Goal: Use online tool/utility: Utilize a website feature to perform a specific function

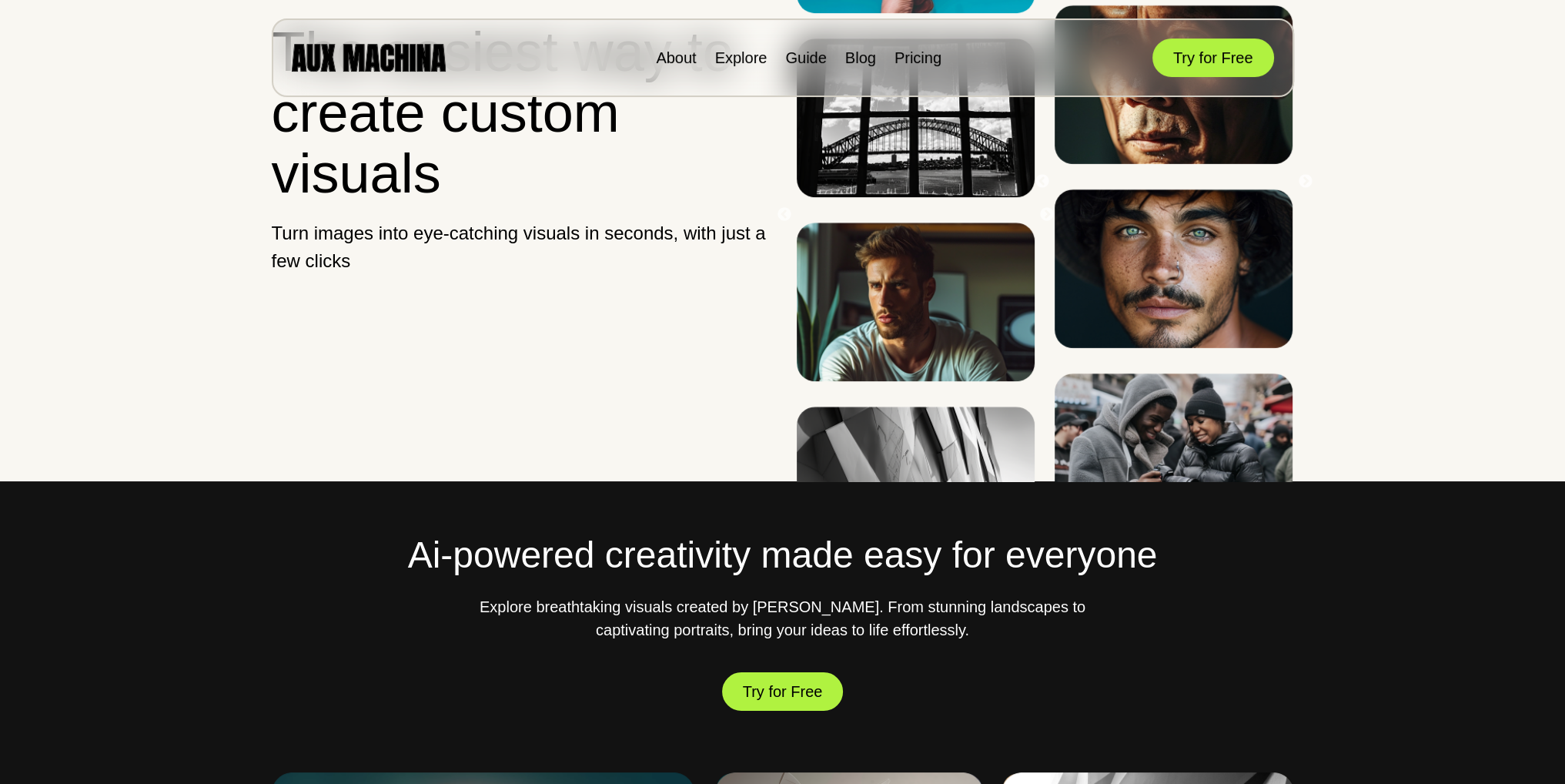
scroll to position [231, 0]
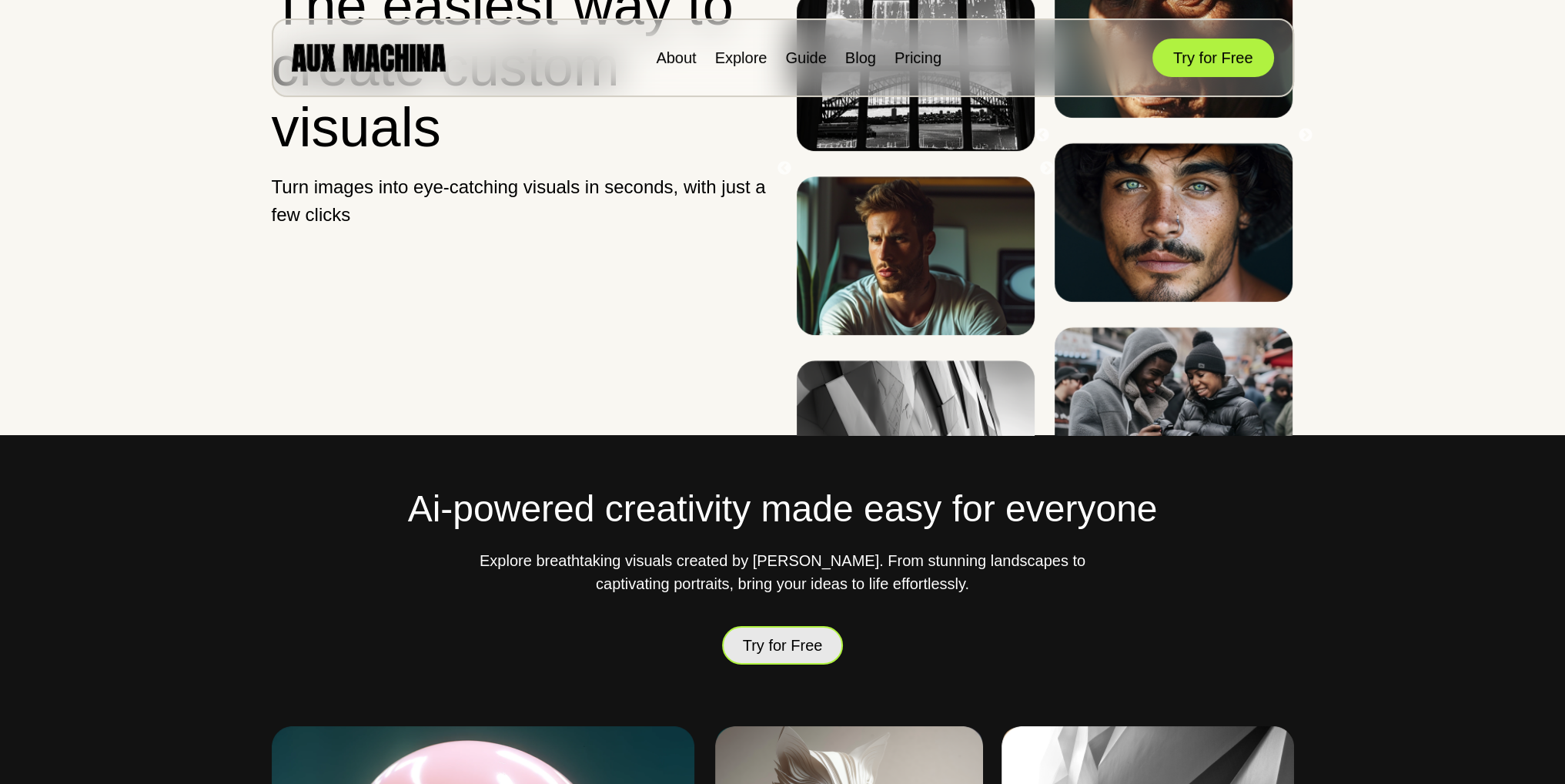
click at [797, 633] on button "Try for Free" at bounding box center [783, 644] width 122 height 39
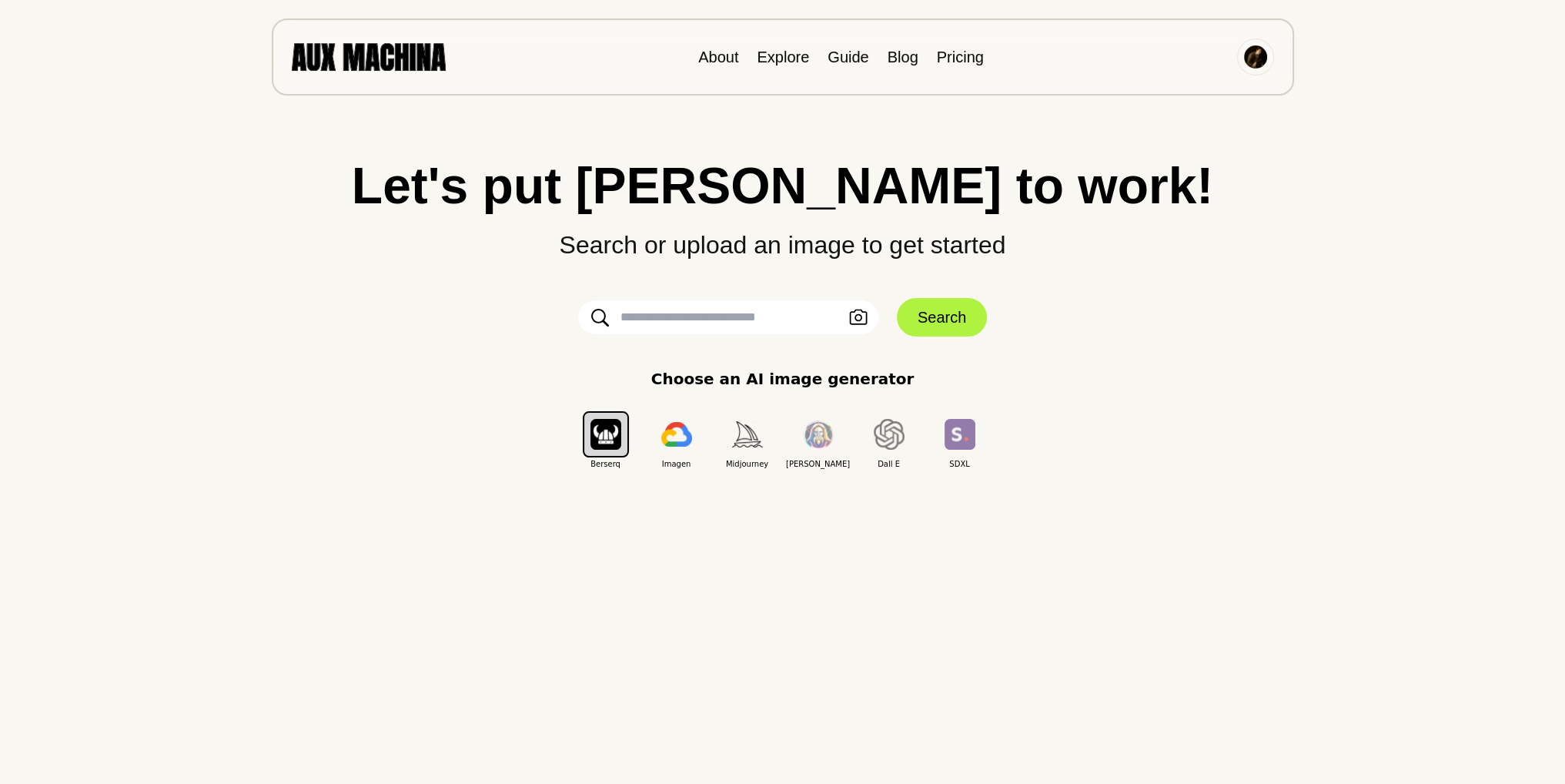
click at [751, 325] on input "text" at bounding box center [728, 318] width 301 height 34
type input "**********"
click at [918, 318] on button "Search" at bounding box center [942, 317] width 90 height 39
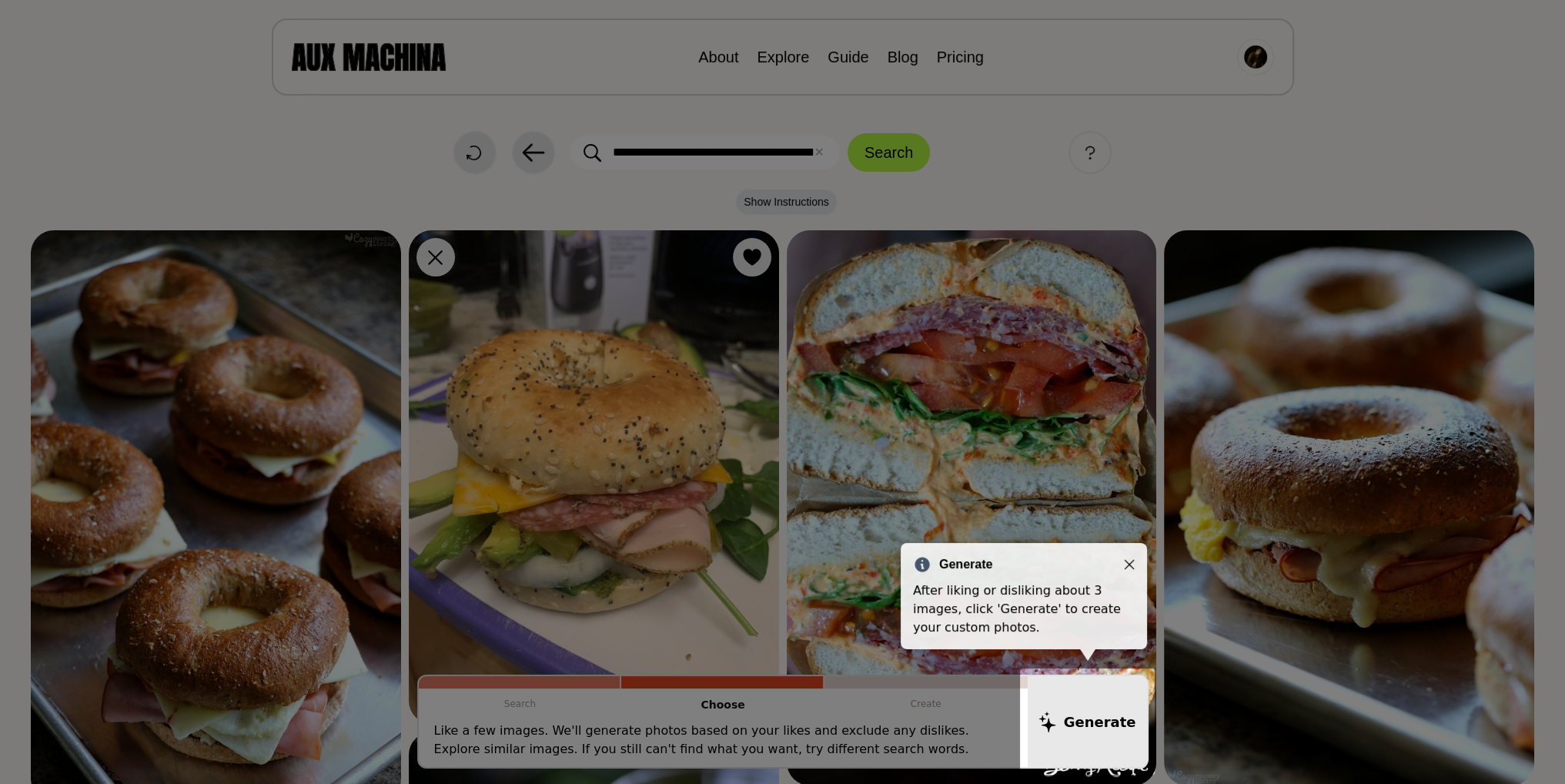
click at [1128, 564] on icon "Close" at bounding box center [1129, 564] width 11 height 11
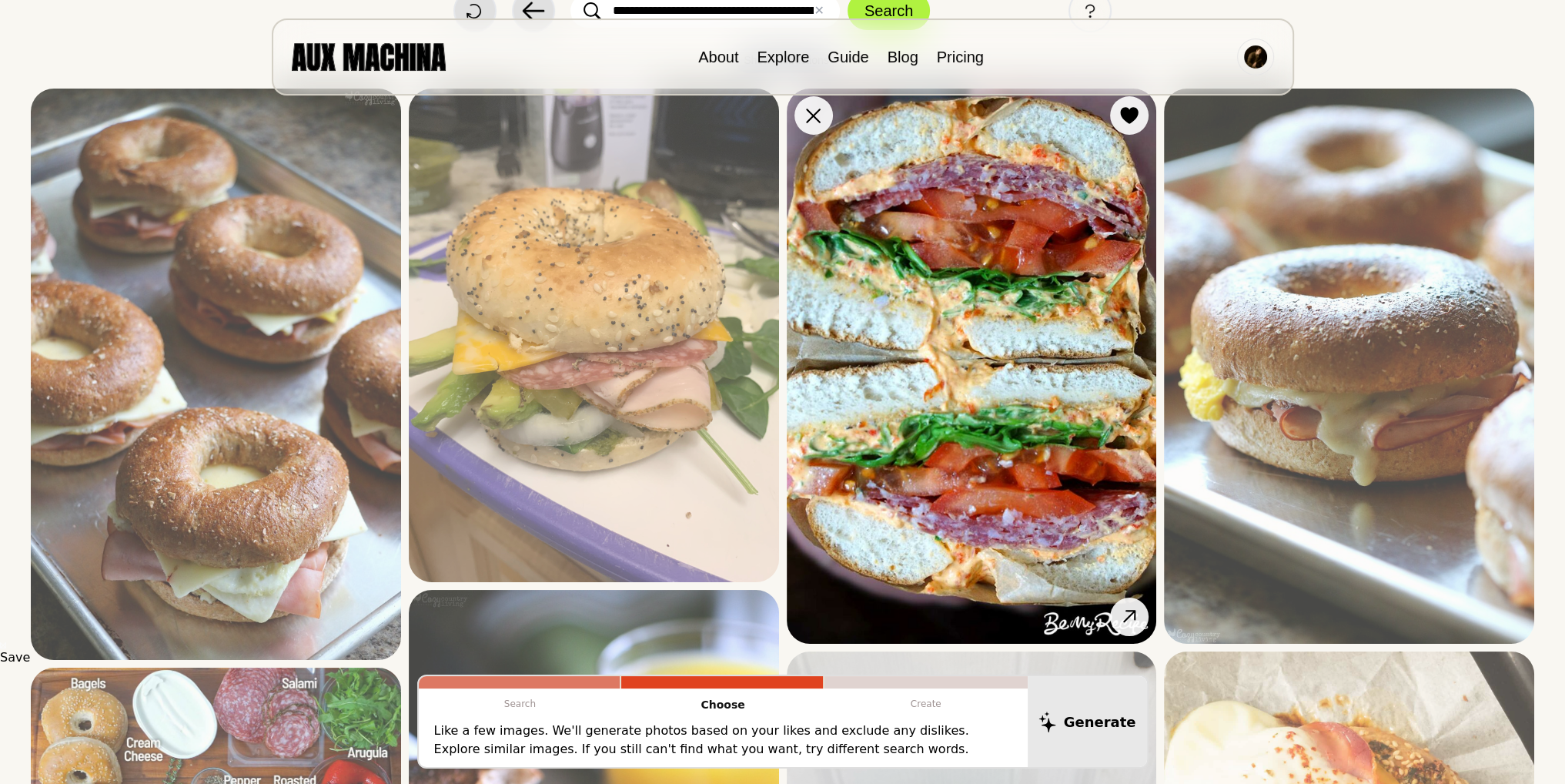
scroll to position [77, 0]
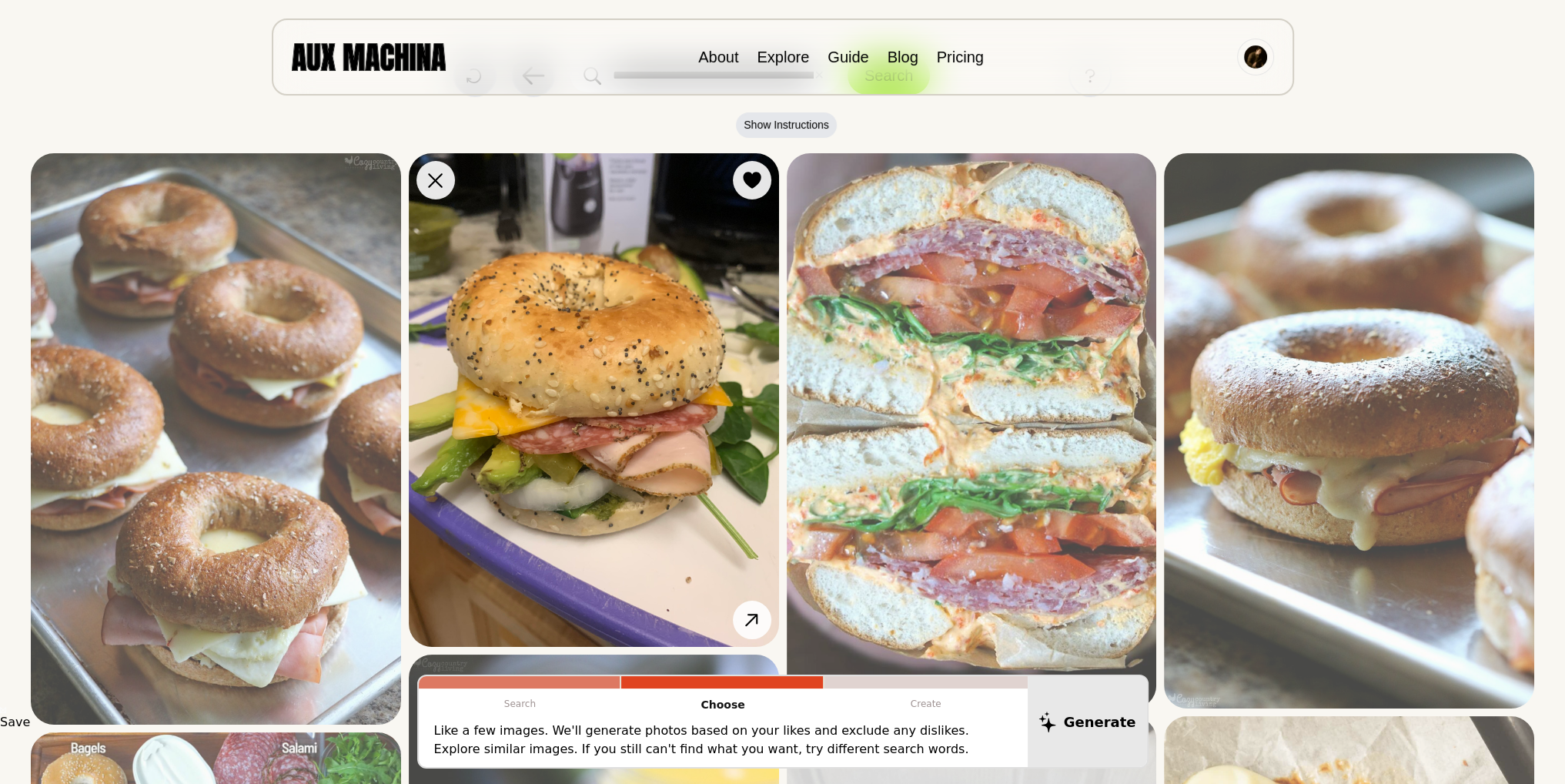
click at [644, 322] on img at bounding box center [594, 400] width 371 height 493
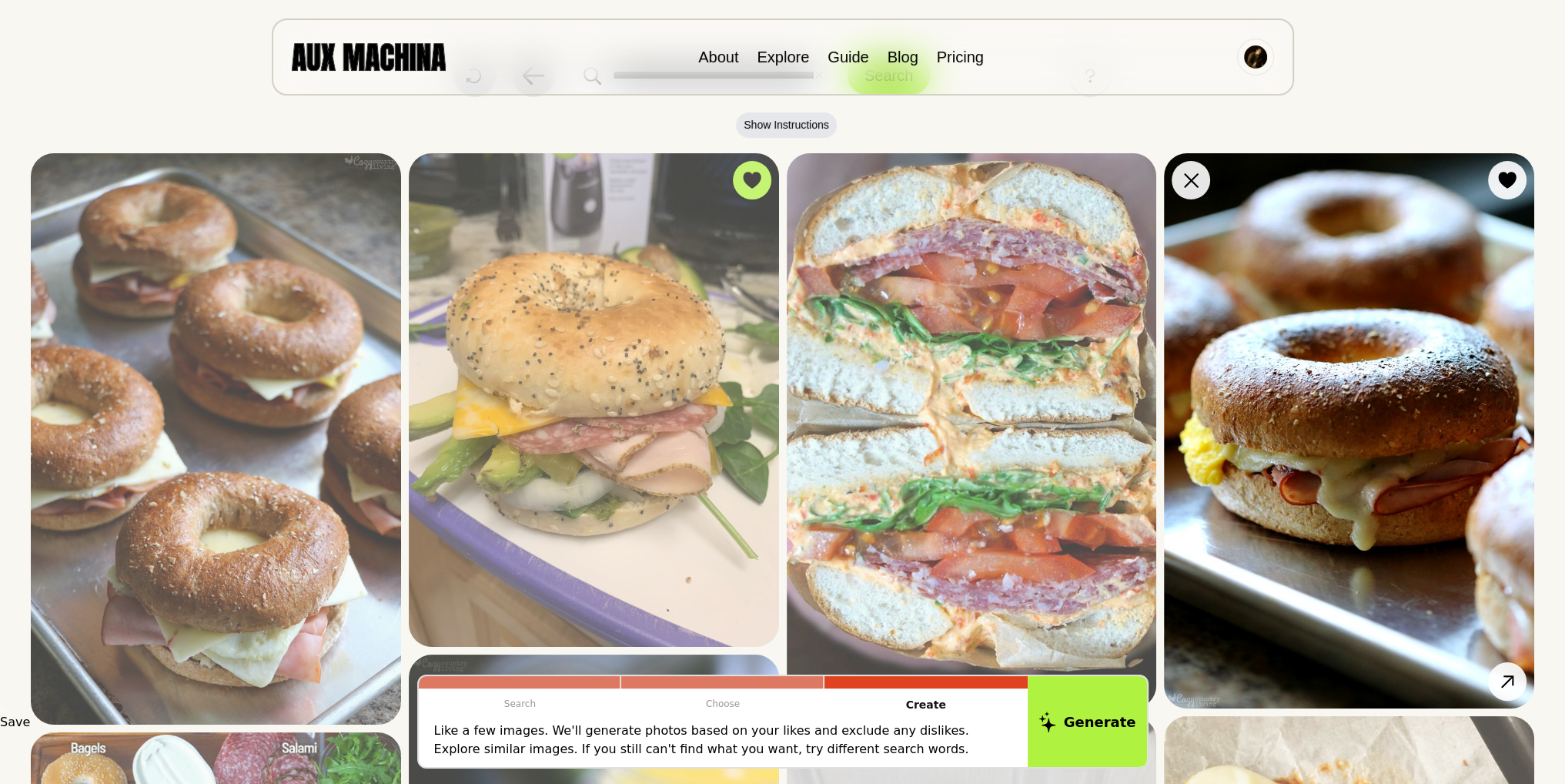
click at [1385, 398] on img at bounding box center [1349, 431] width 371 height 555
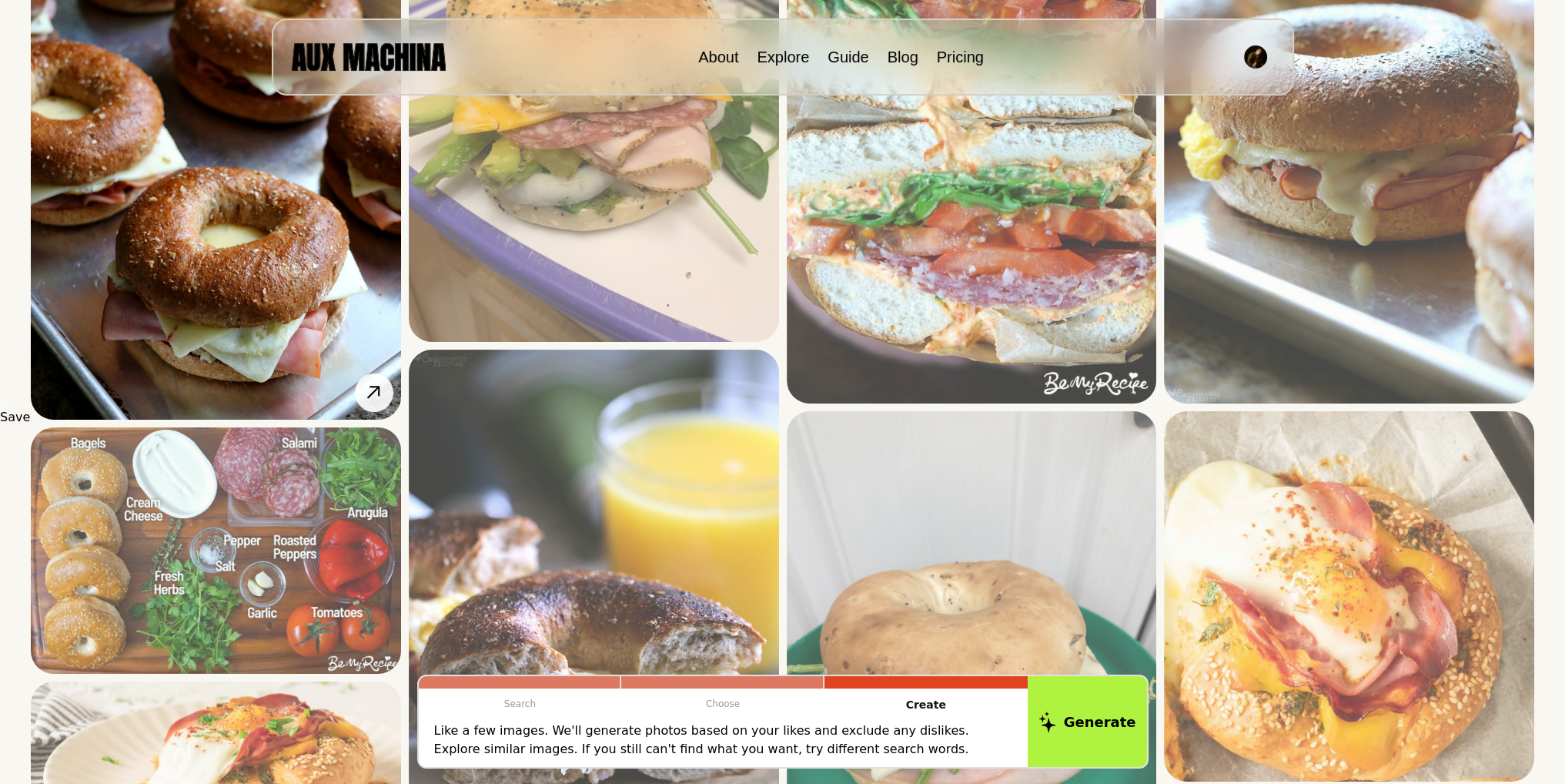
scroll to position [385, 0]
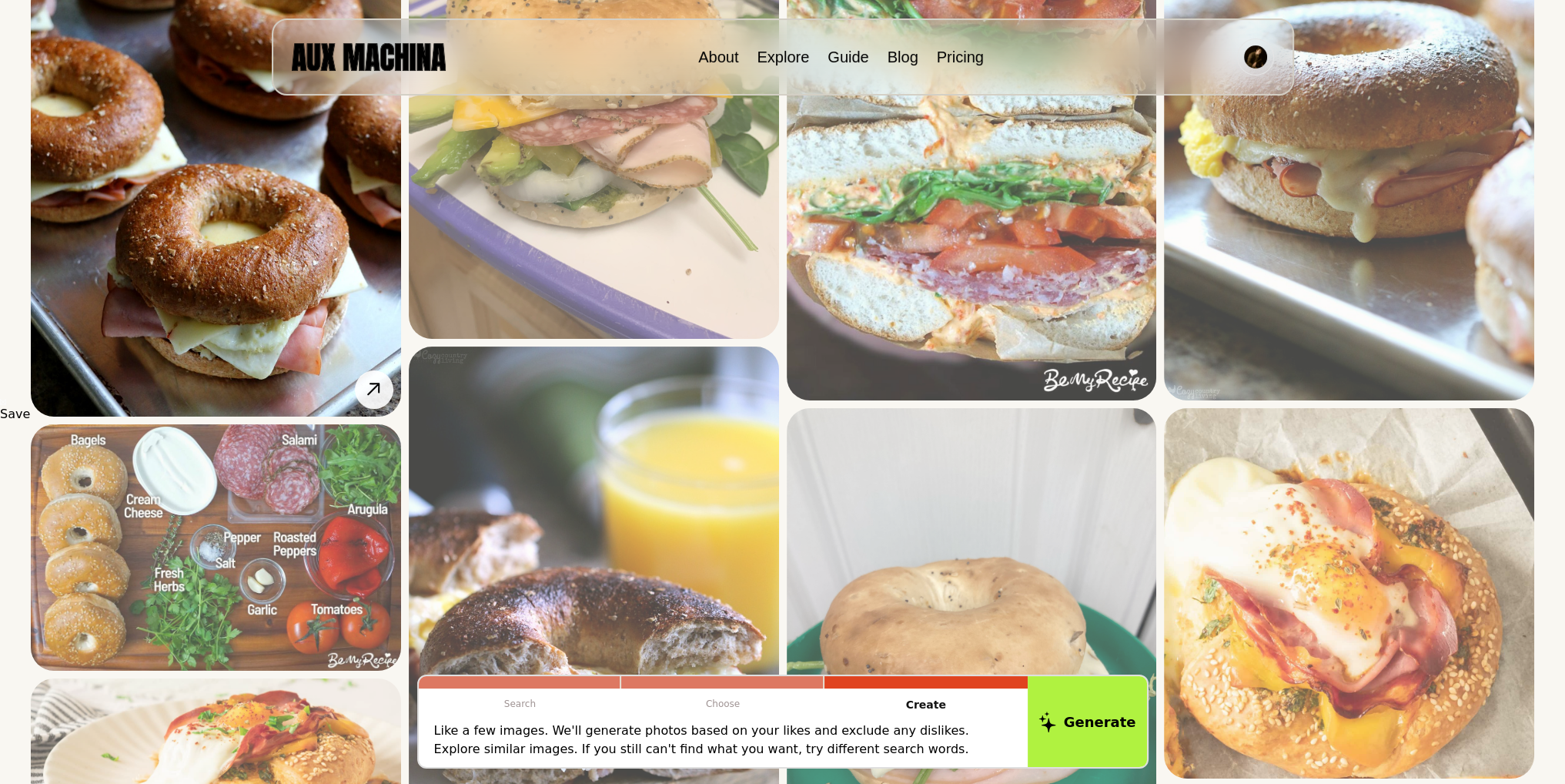
click at [228, 191] on img at bounding box center [216, 130] width 371 height 571
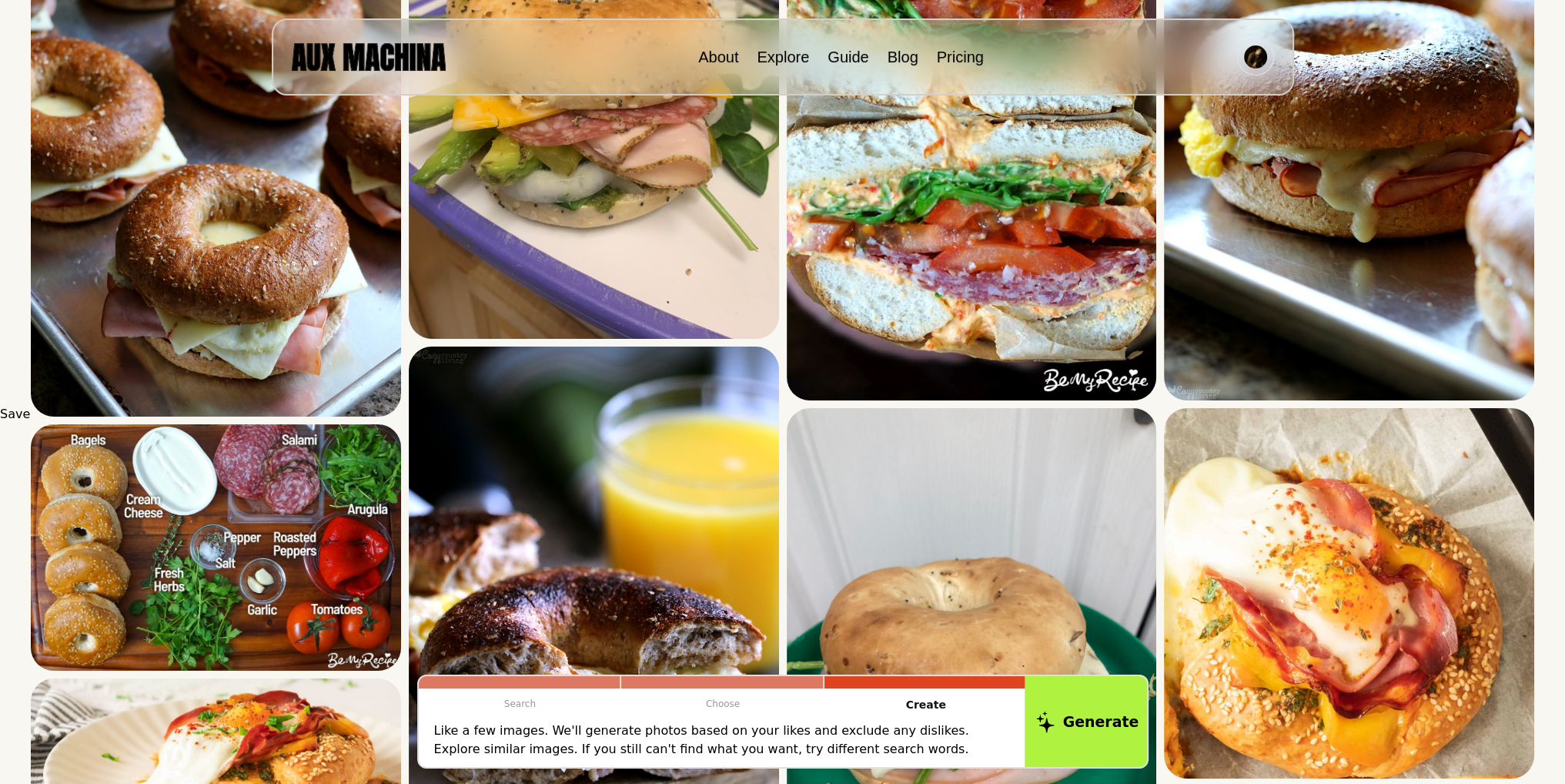
click at [1068, 732] on button "Generate" at bounding box center [1087, 722] width 126 height 96
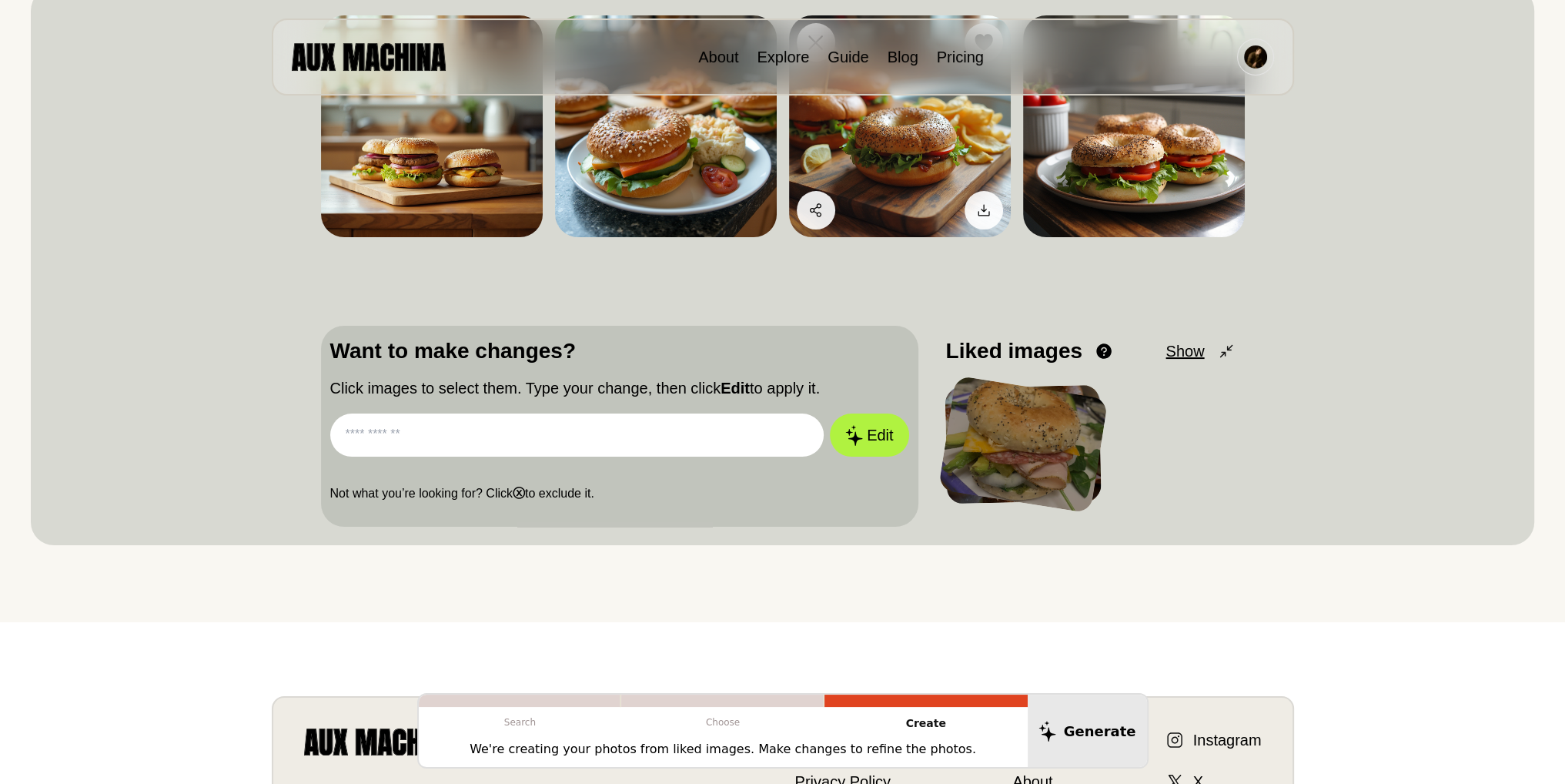
scroll to position [231, 0]
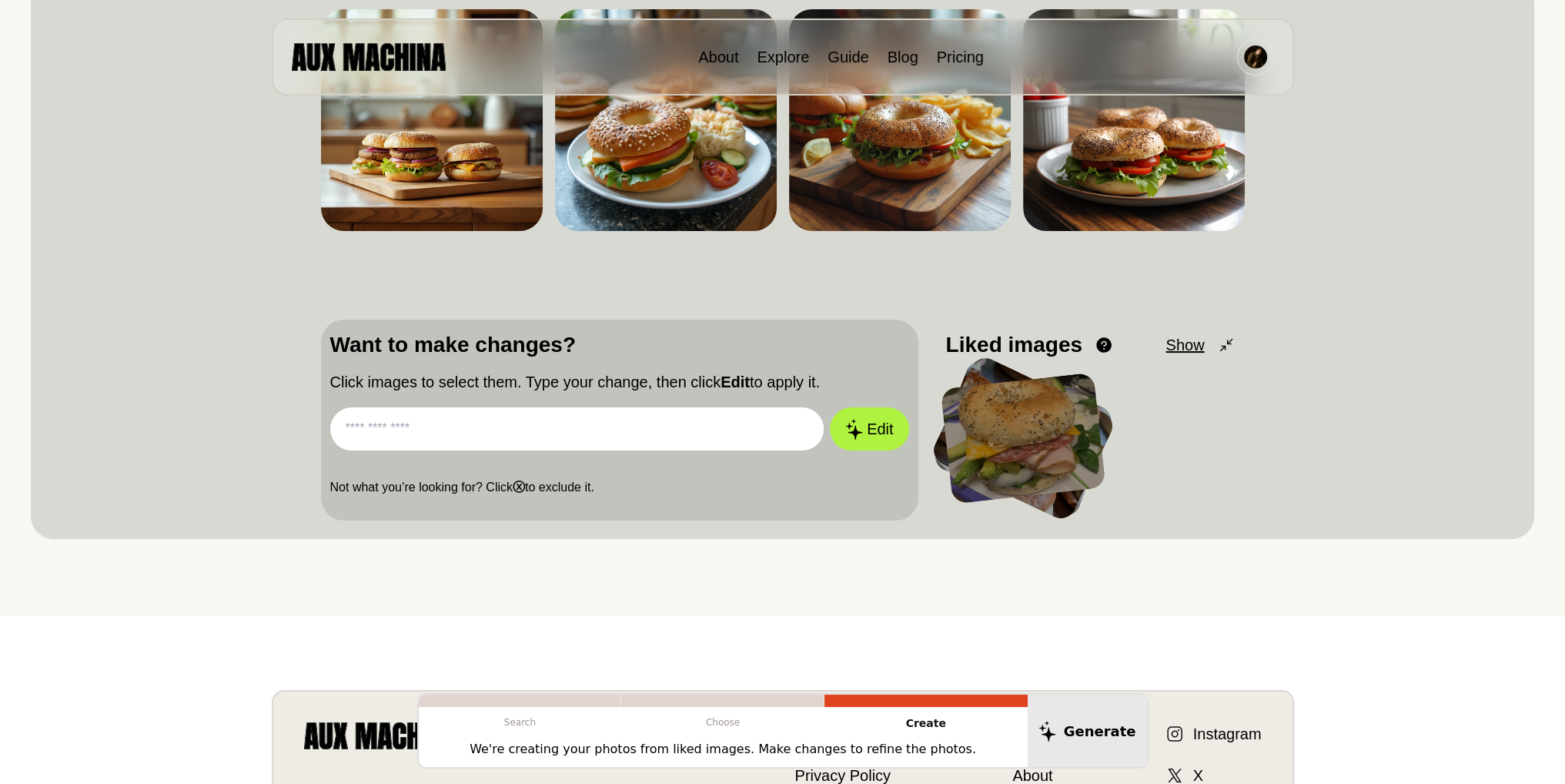
click at [638, 436] on input "text" at bounding box center [577, 429] width 494 height 43
click at [354, 425] on input "text" at bounding box center [577, 429] width 494 height 43
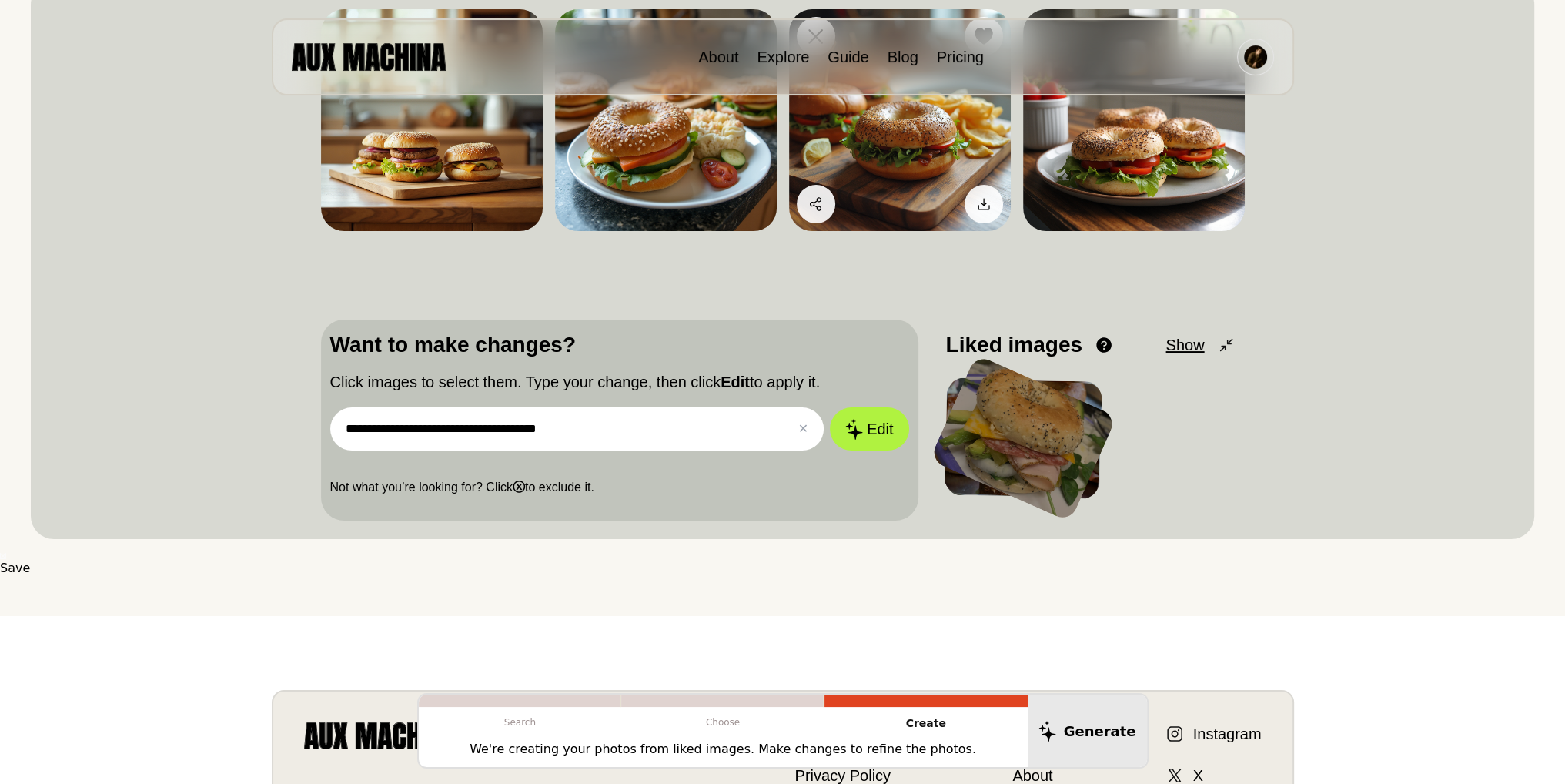
click at [952, 187] on img at bounding box center [900, 120] width 222 height 222
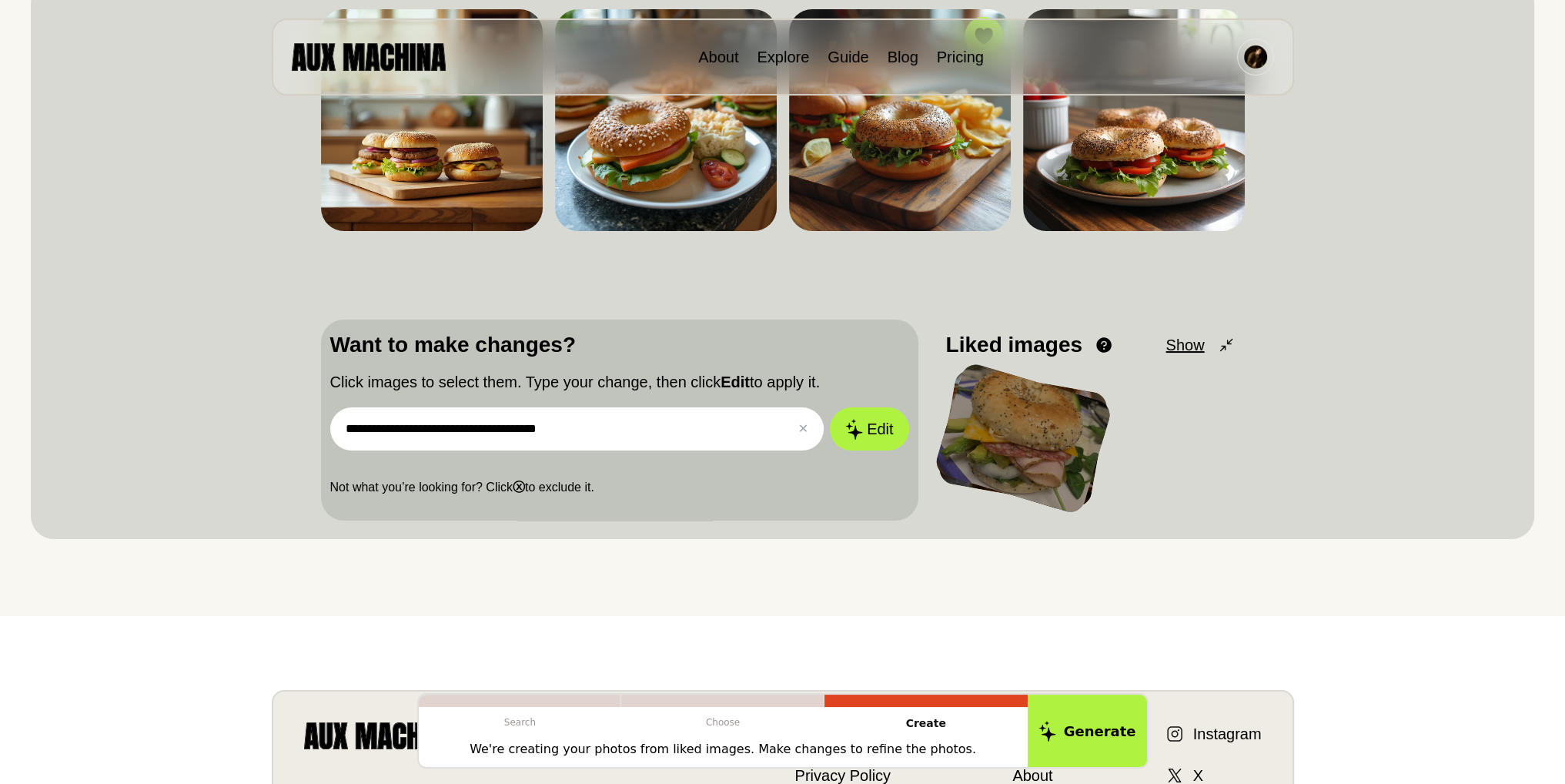
click at [702, 426] on input "**********" at bounding box center [577, 429] width 494 height 43
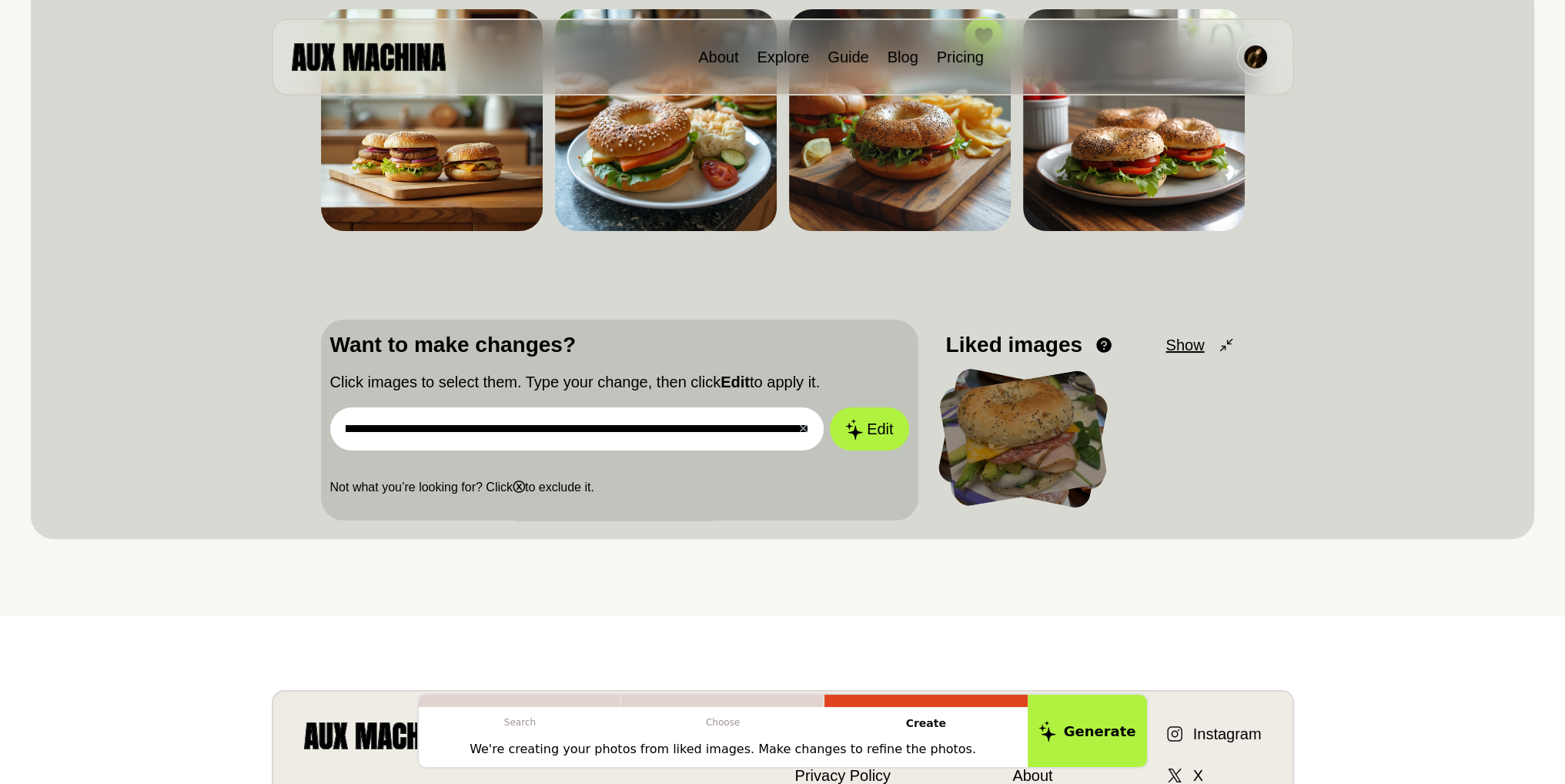
click at [830, 407] on button "Edit" at bounding box center [869, 429] width 79 height 43
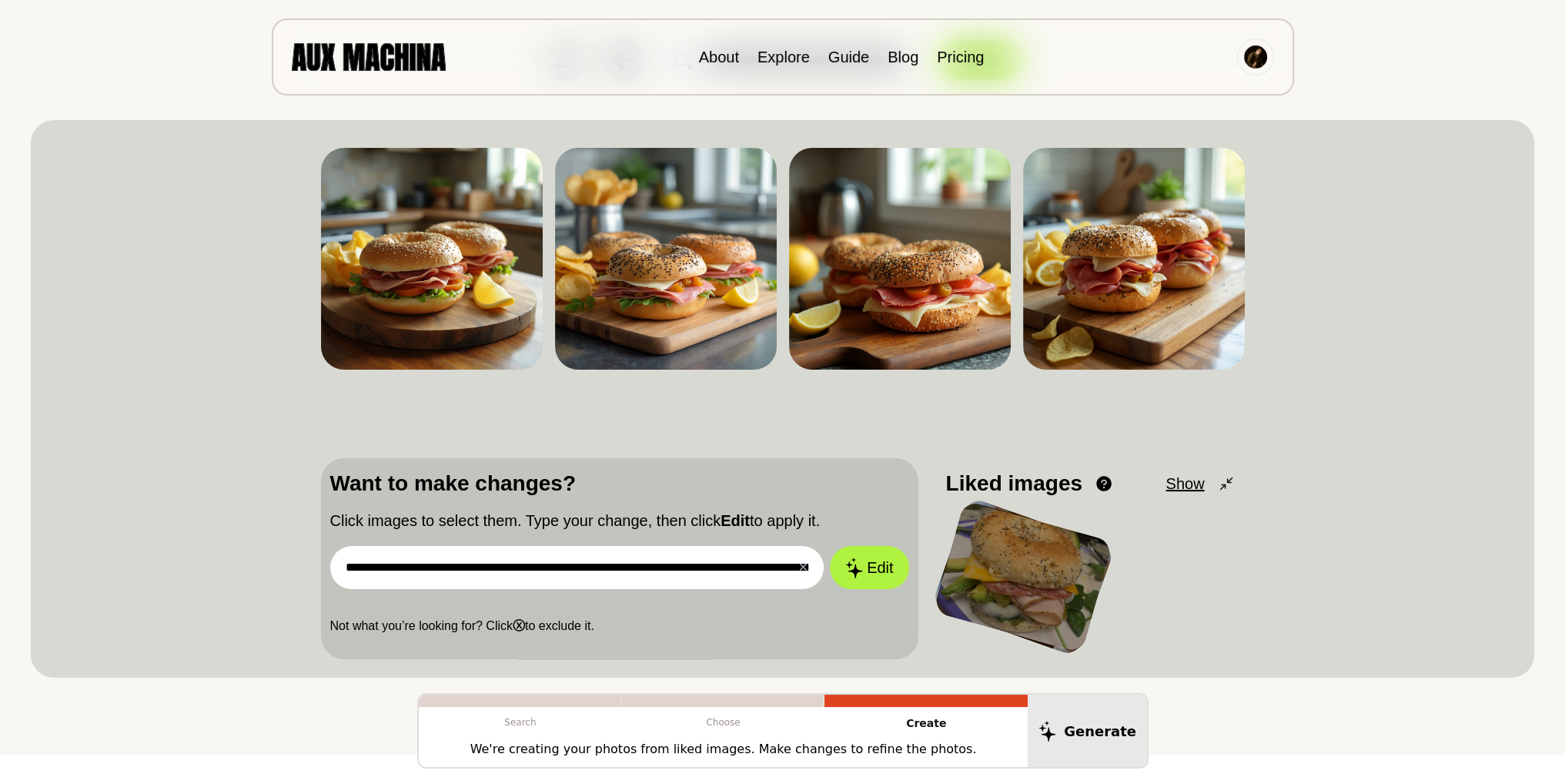
scroll to position [77, 0]
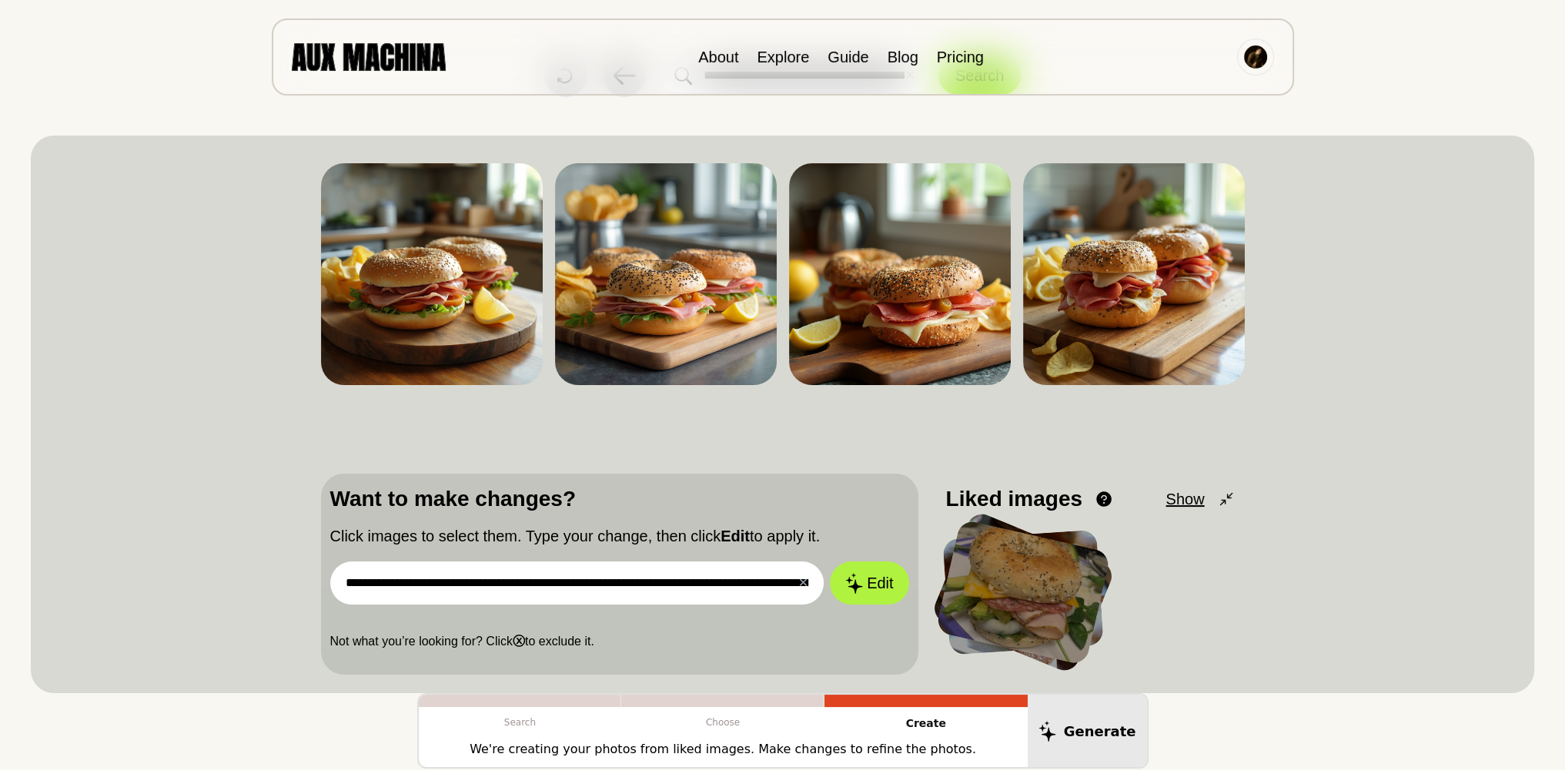
click at [644, 597] on input "**********" at bounding box center [577, 583] width 494 height 43
drag, startPoint x: 346, startPoint y: 579, endPoint x: 1044, endPoint y: 577, distance: 698.0
click at [1044, 577] on div "**********" at bounding box center [782, 573] width 924 height 201
type input "*"
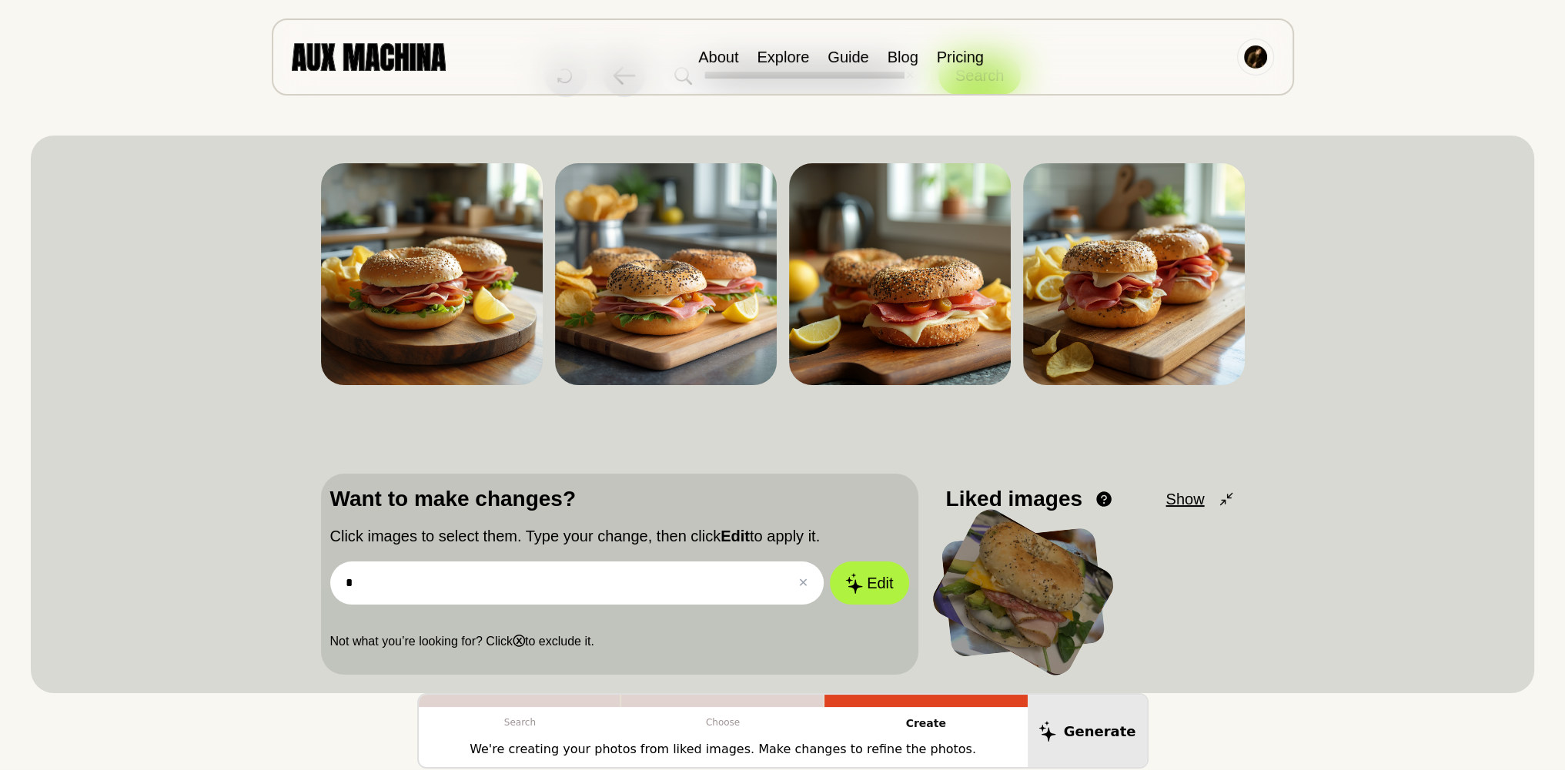
scroll to position [0, 0]
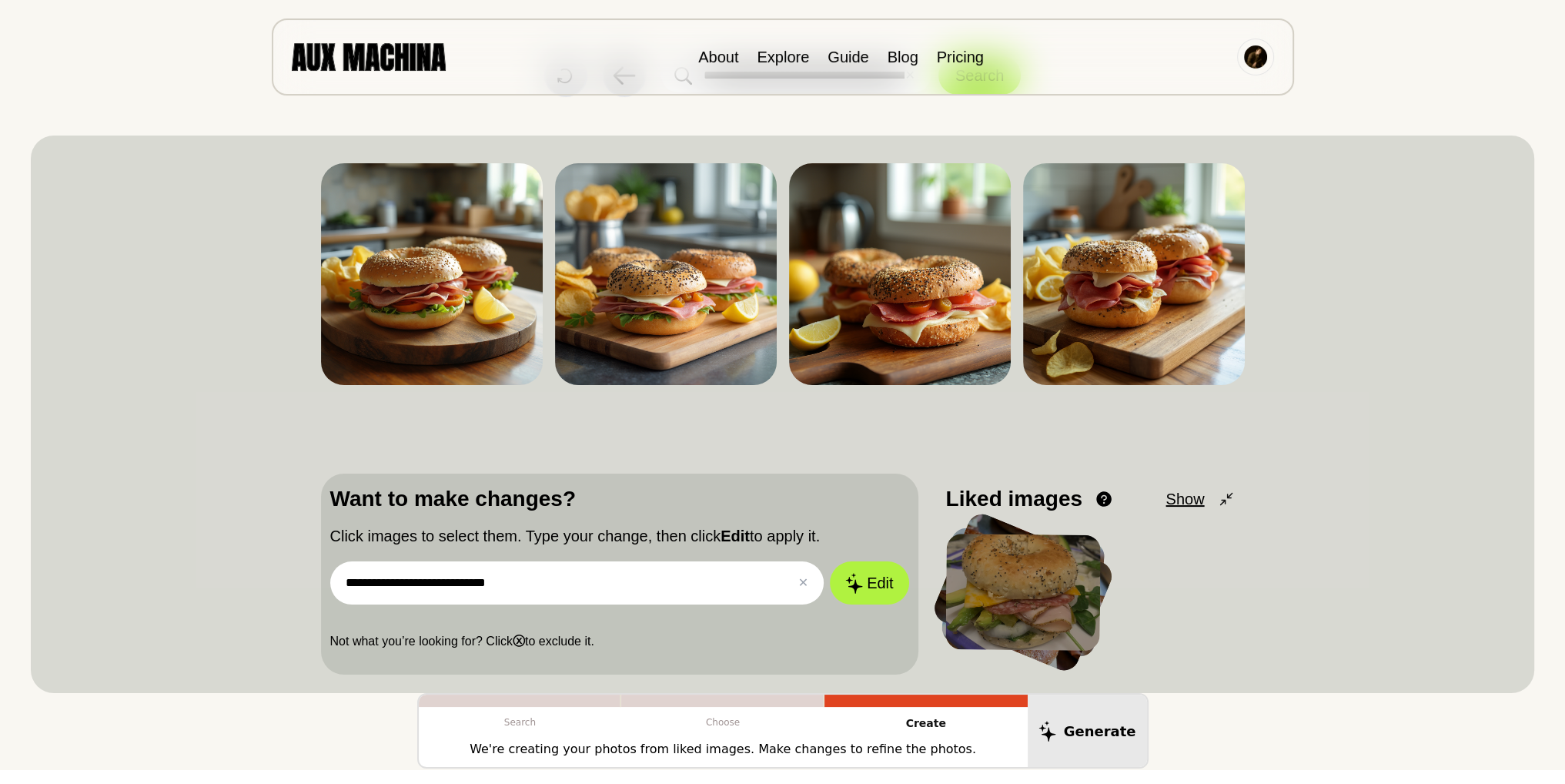
type input "**********"
click at [830, 561] on button "Edit" at bounding box center [869, 583] width 79 height 43
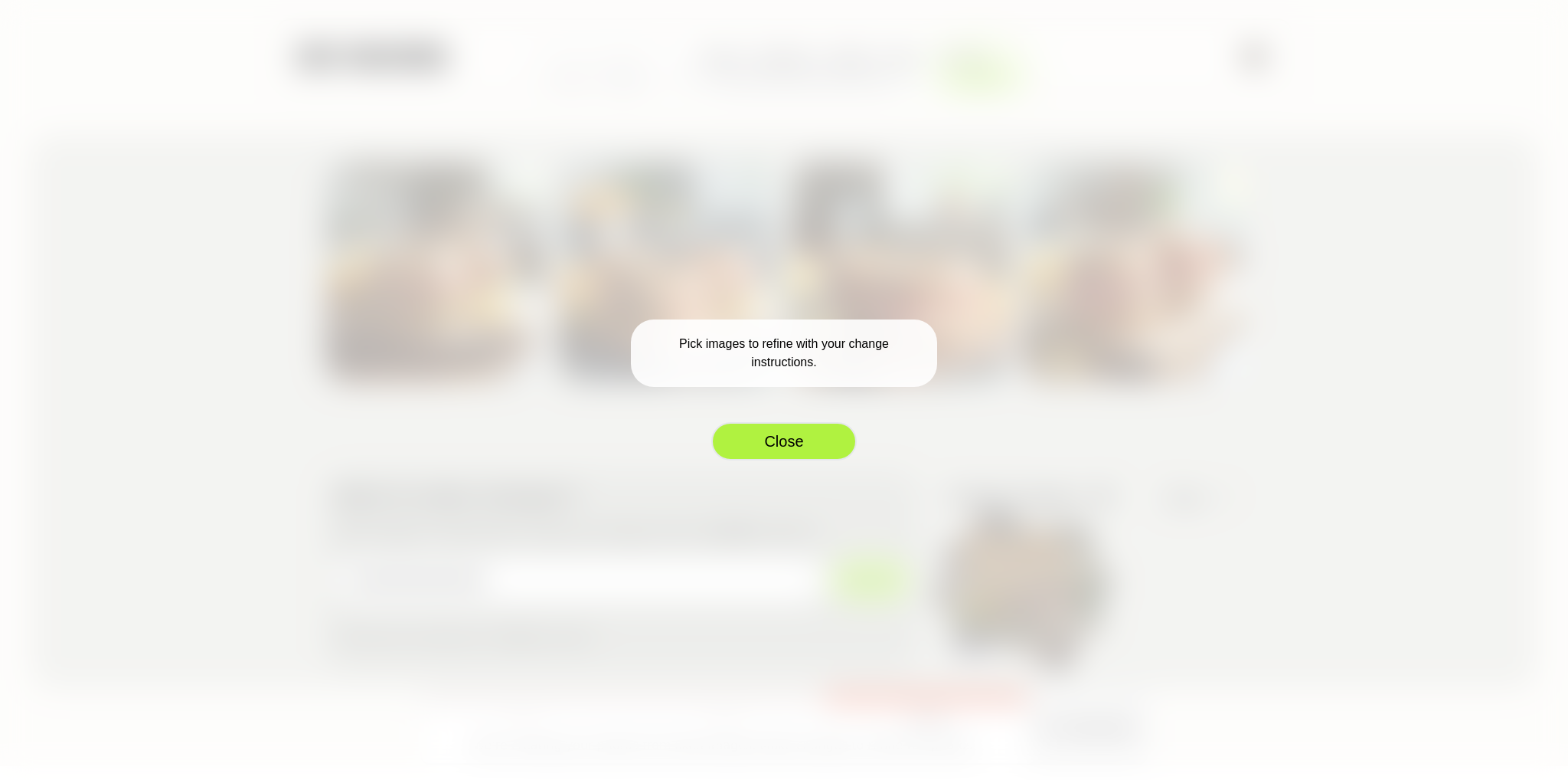
click at [726, 431] on button "Close" at bounding box center [783, 441] width 146 height 38
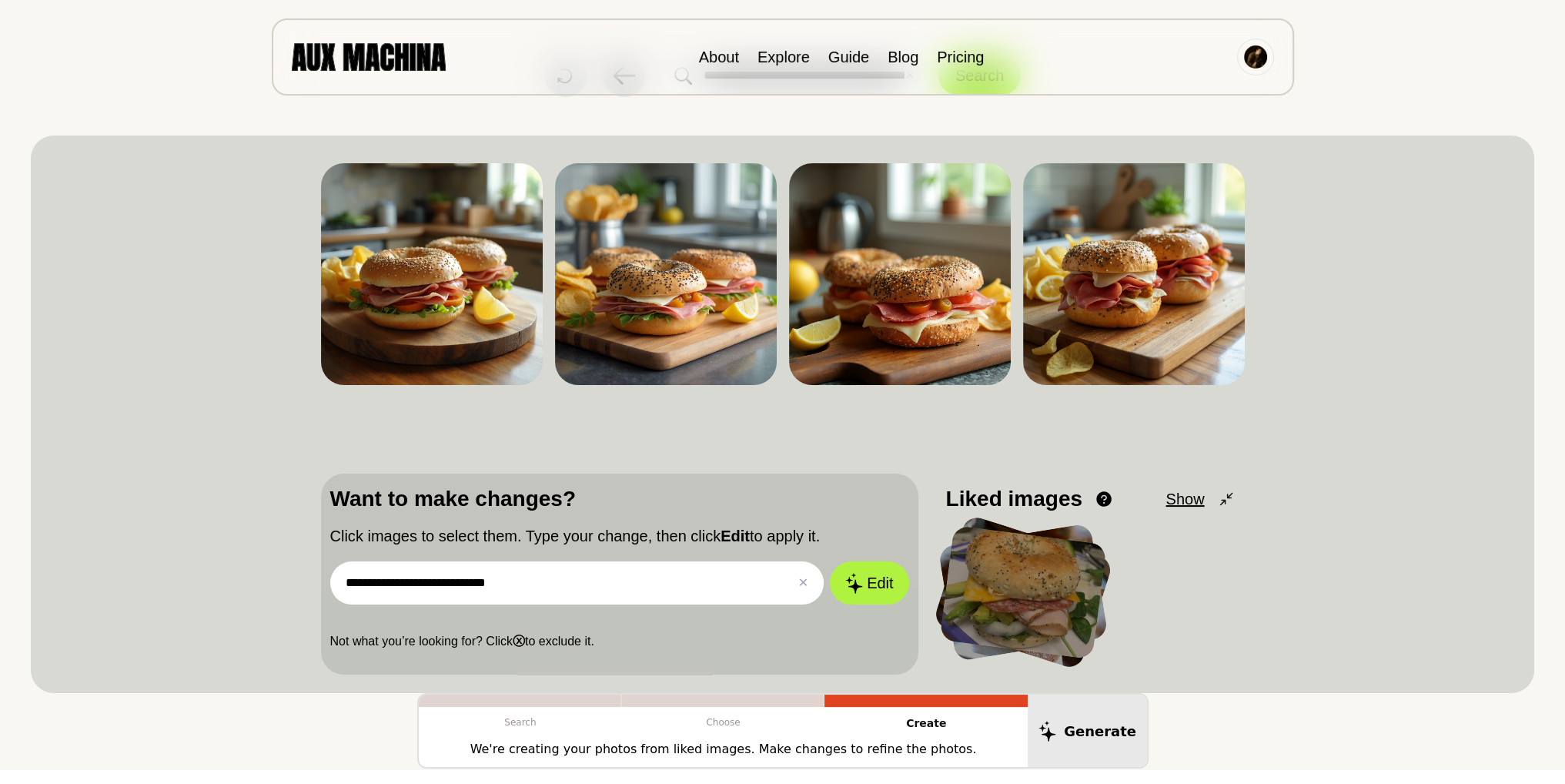
scroll to position [154, 0]
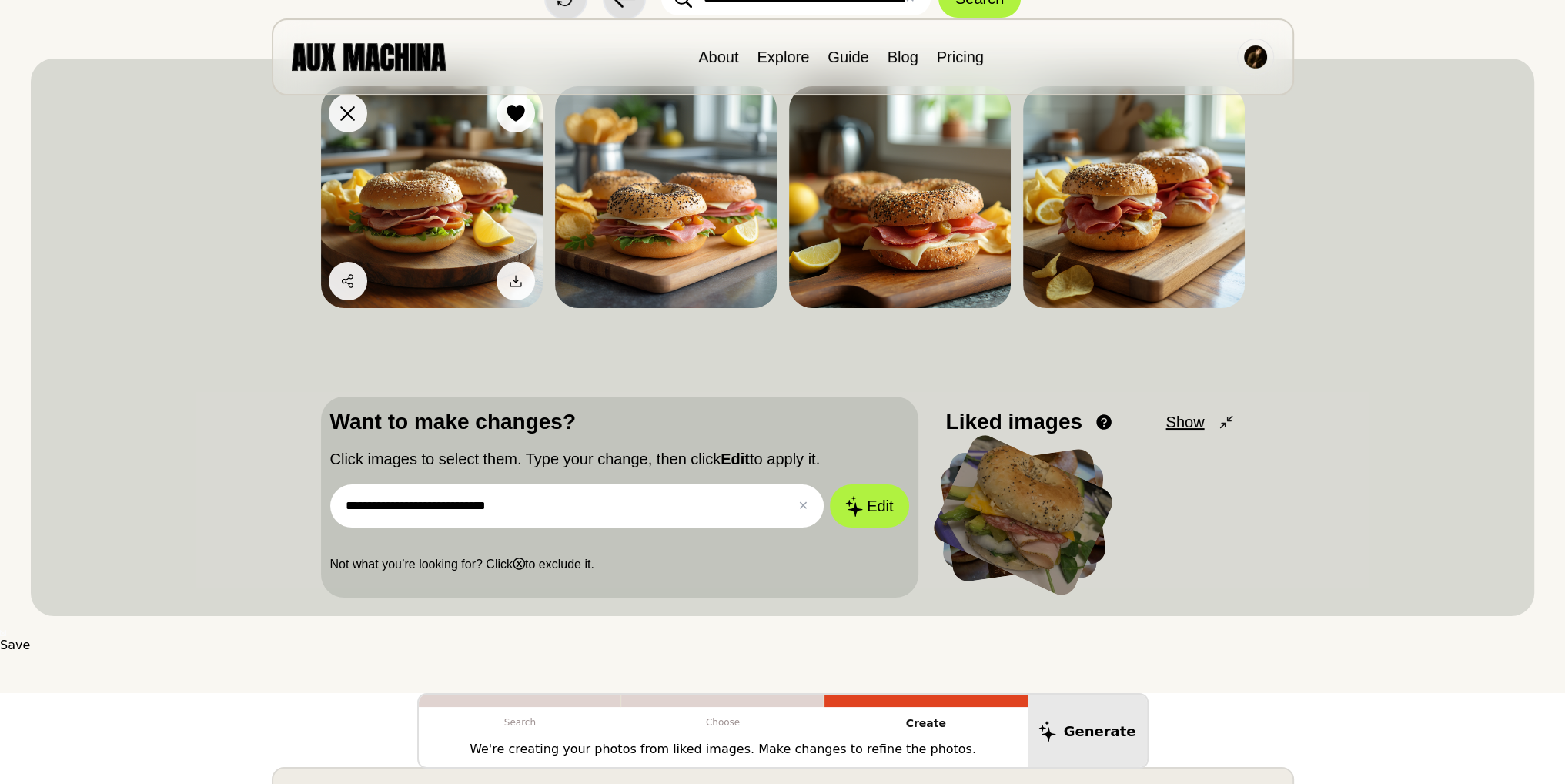
click at [451, 175] on img at bounding box center [431, 197] width 222 height 222
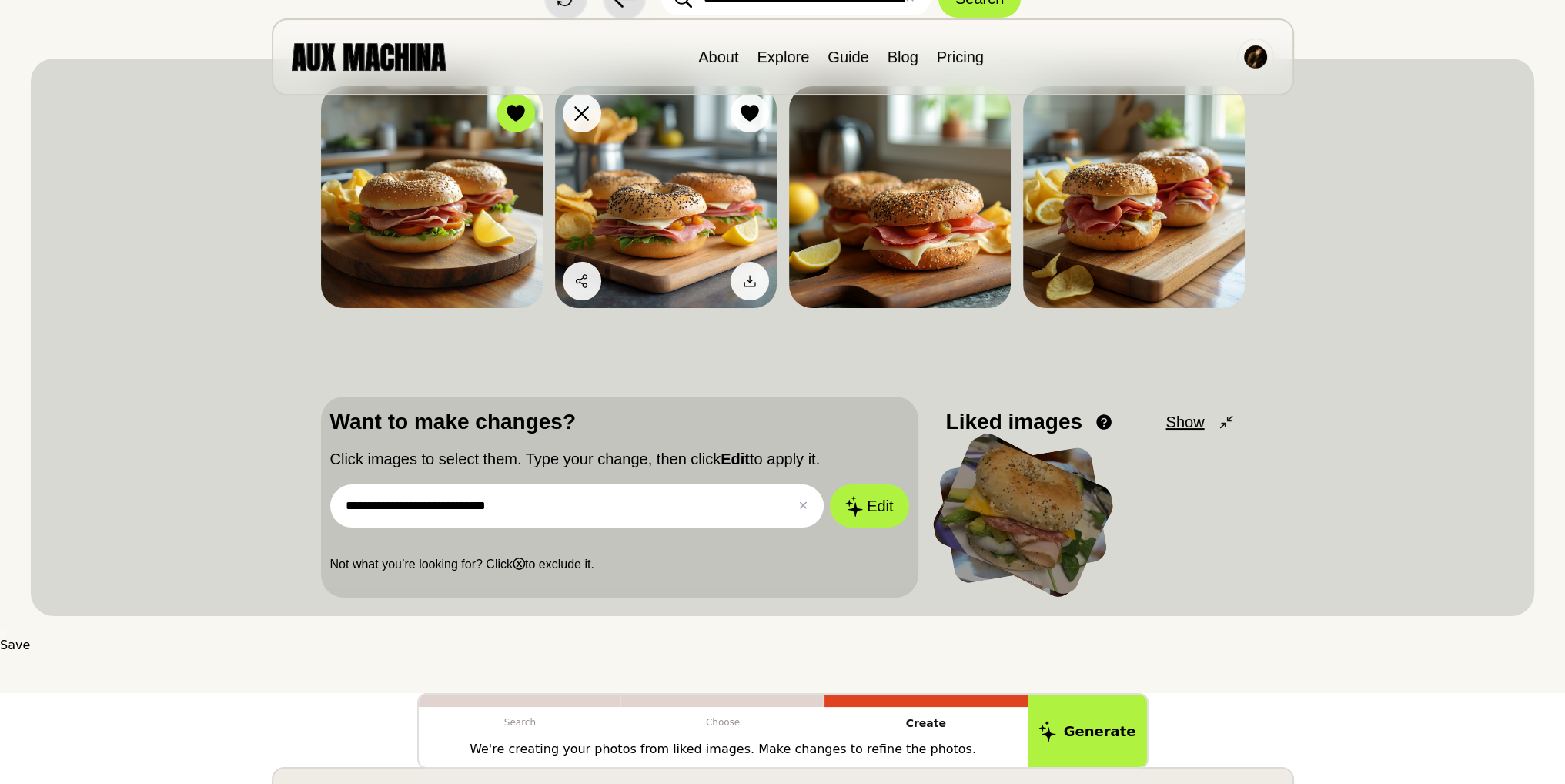
click at [702, 184] on img at bounding box center [665, 197] width 222 height 222
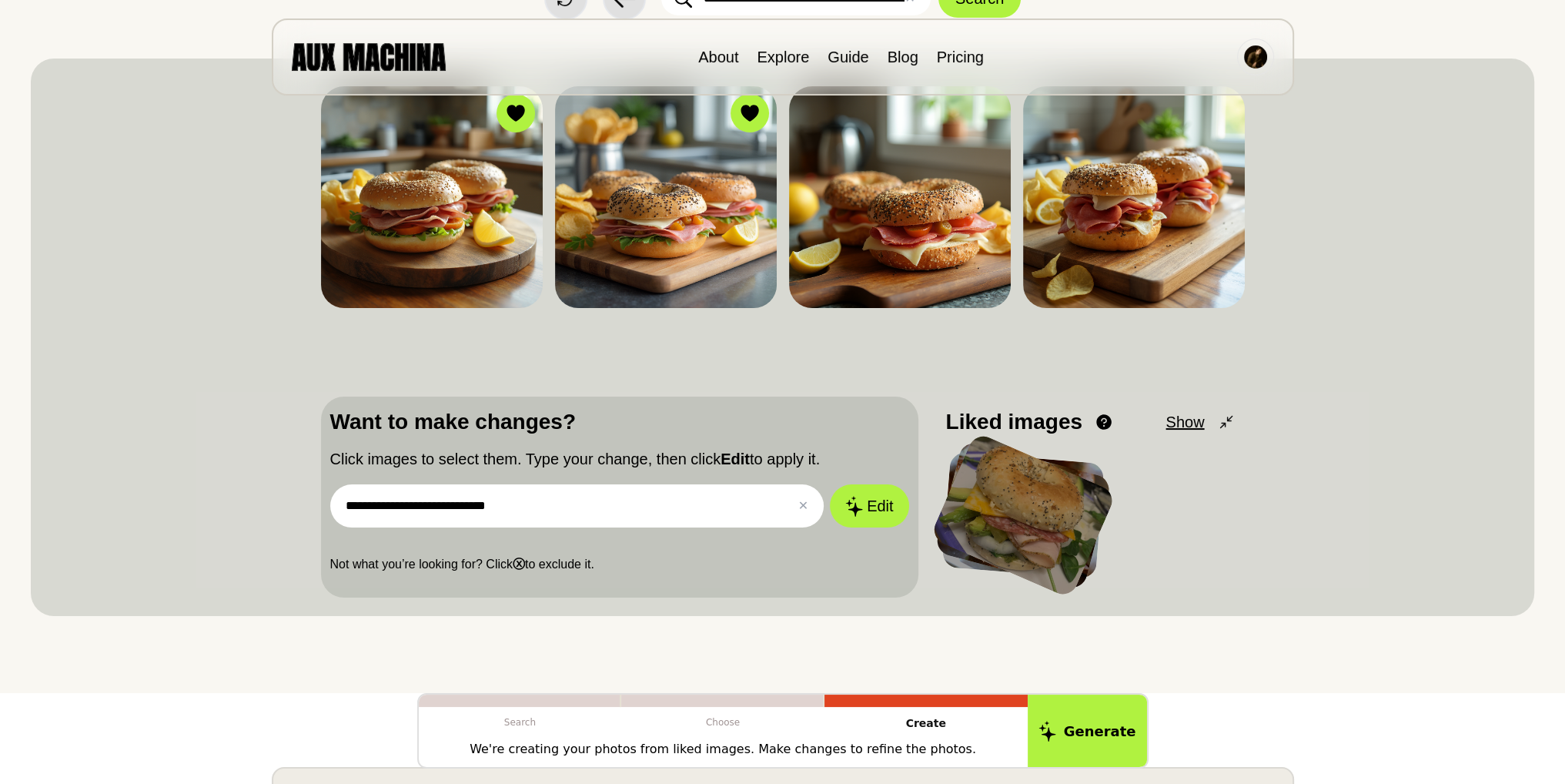
click at [768, 490] on input "**********" at bounding box center [577, 506] width 494 height 43
click at [830, 484] on button "Edit" at bounding box center [869, 506] width 79 height 43
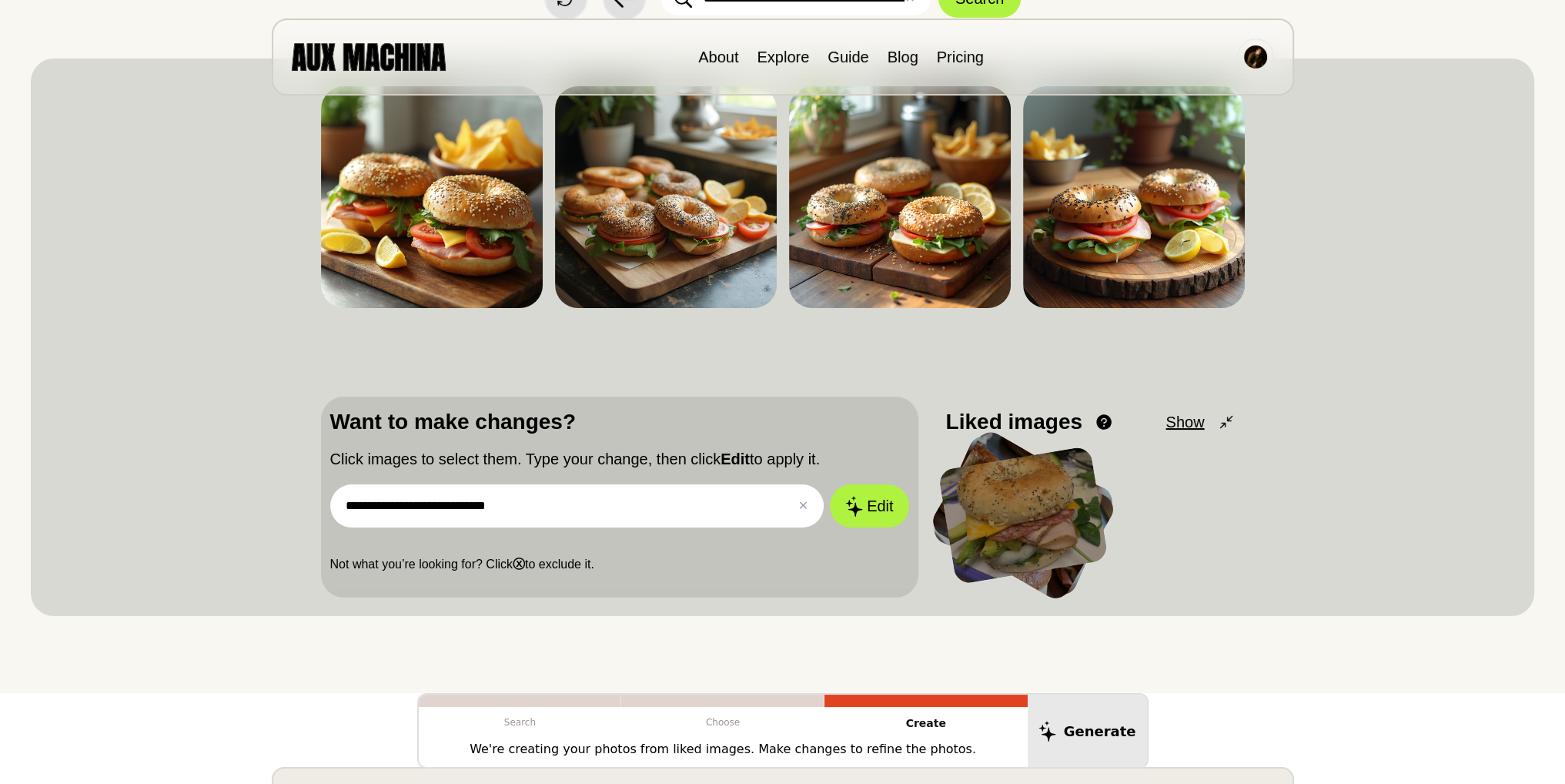
scroll to position [0, 0]
